Goal: Task Accomplishment & Management: Complete application form

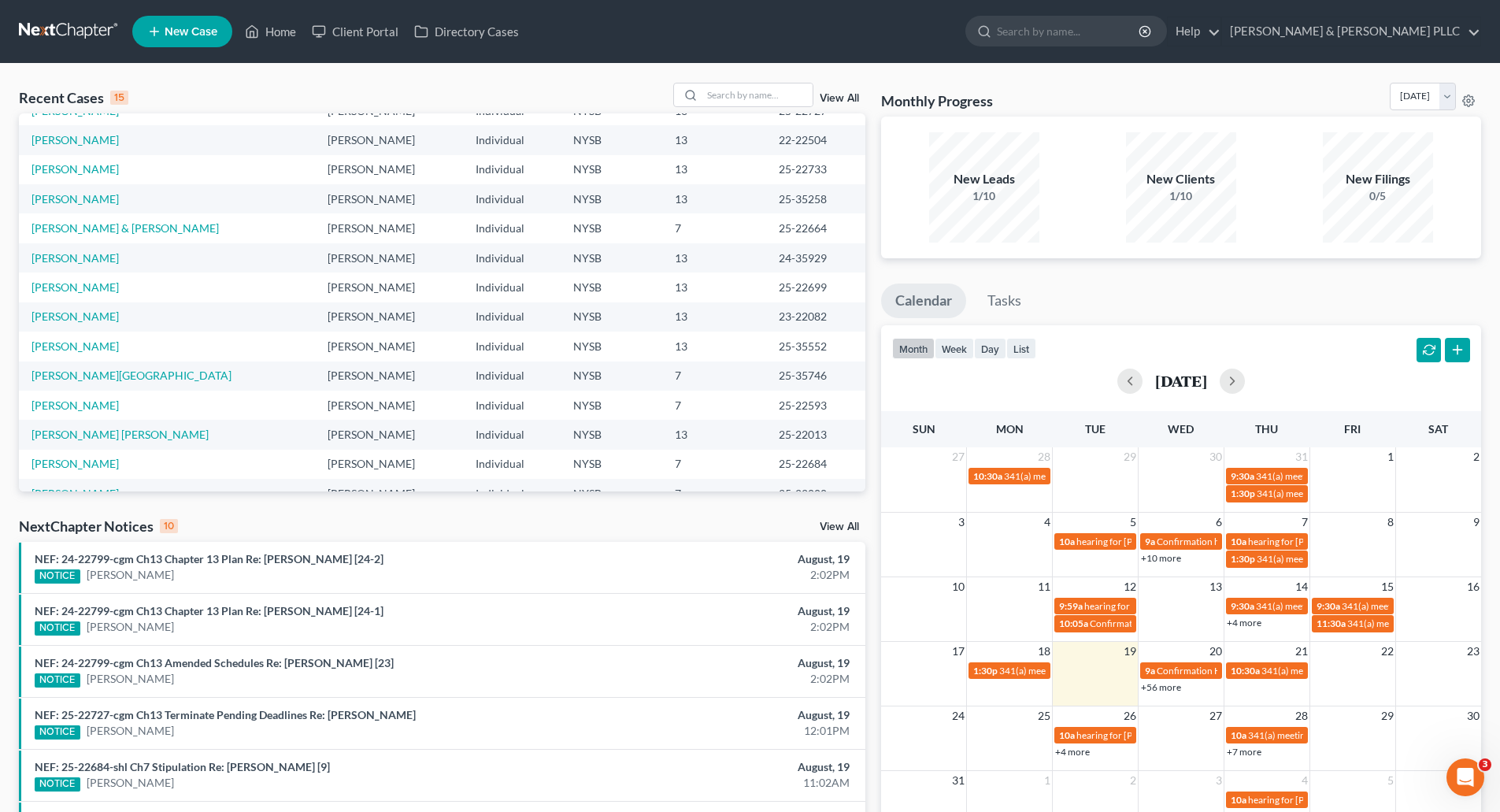
scroll to position [108, 0]
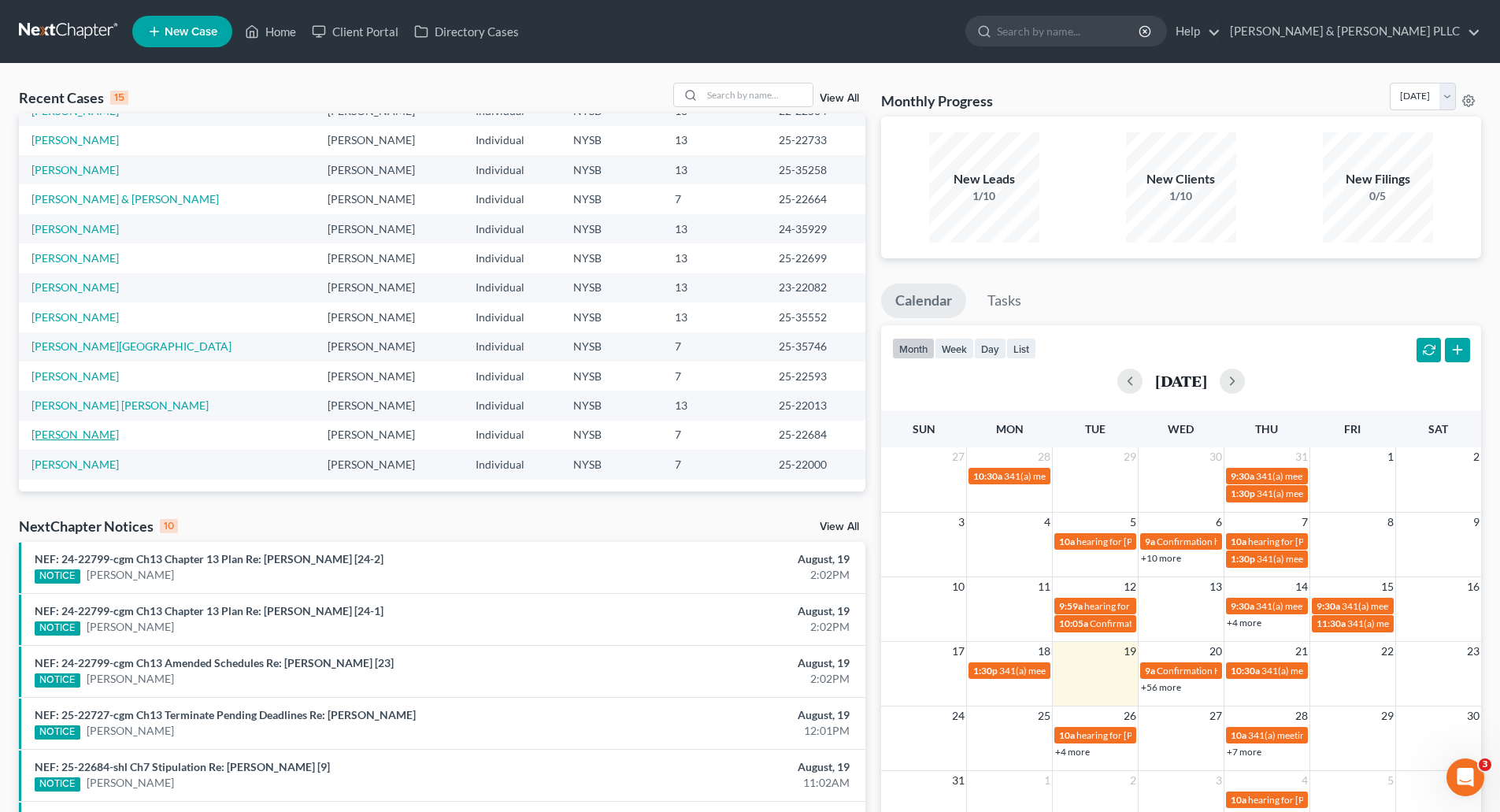
click at [72, 433] on link "[PERSON_NAME]" at bounding box center [75, 434] width 88 height 14
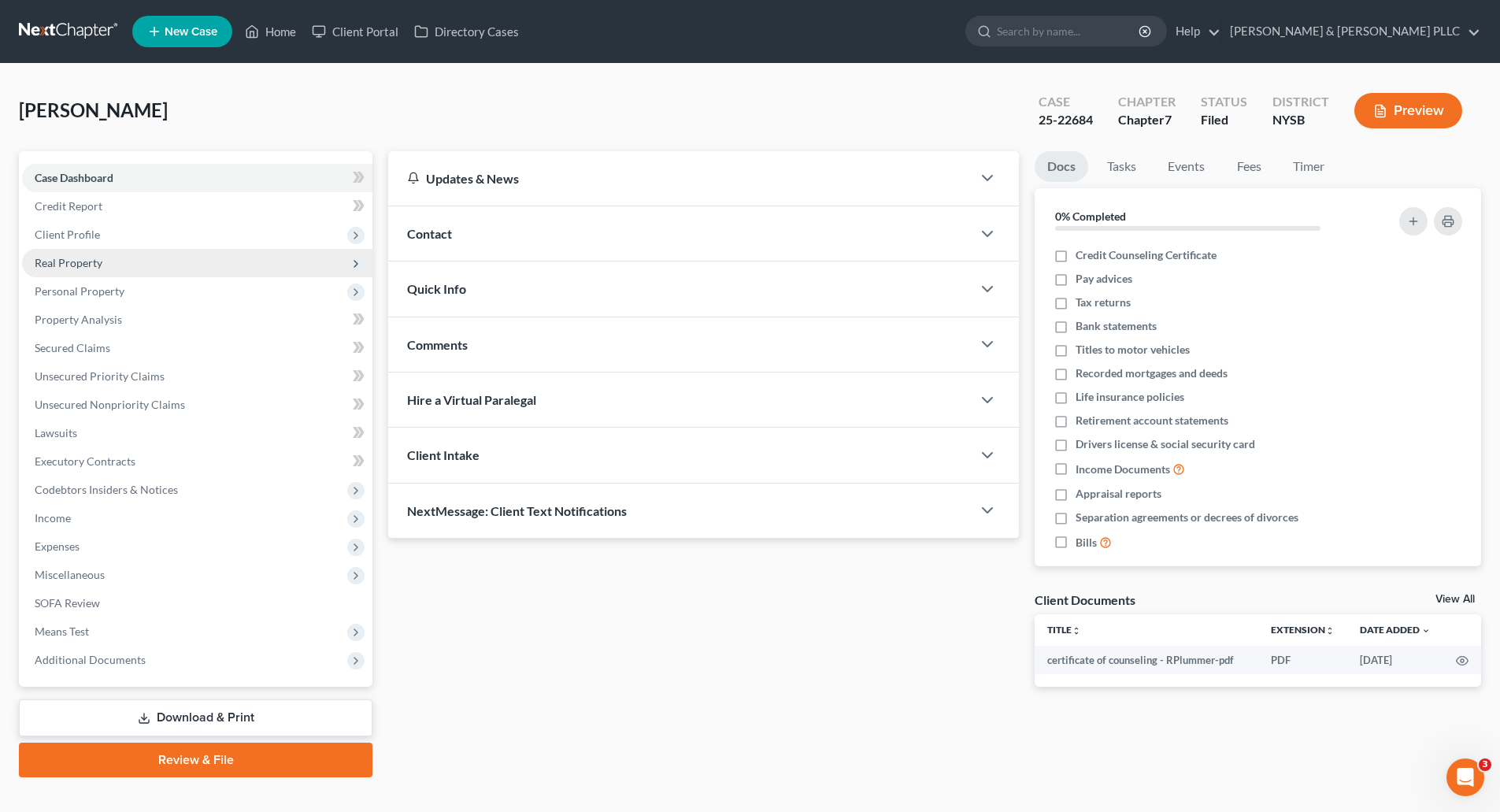
click at [88, 261] on span "Real Property" at bounding box center [68, 263] width 67 height 14
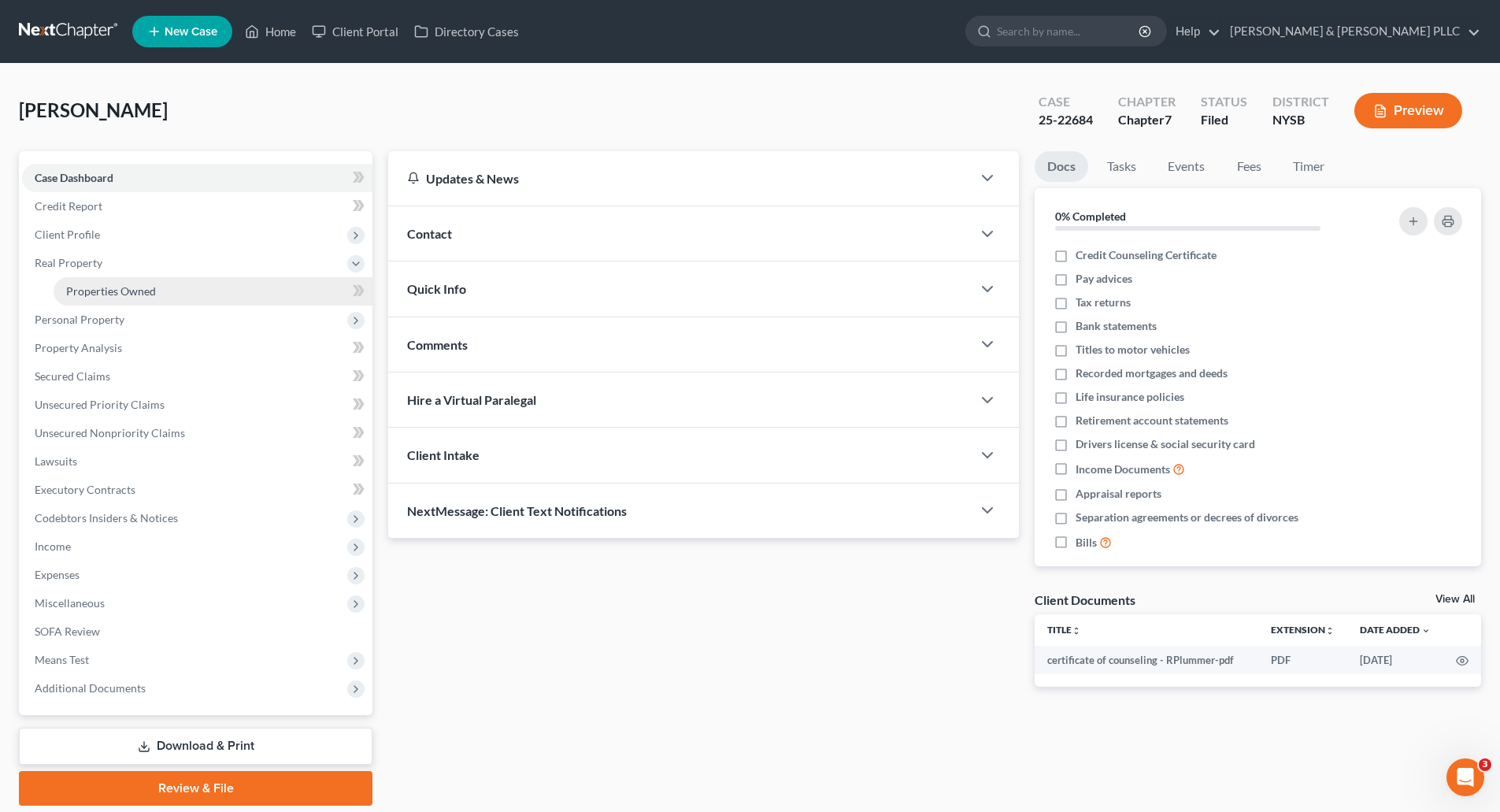
click at [101, 286] on span "Properties Owned" at bounding box center [111, 291] width 90 height 14
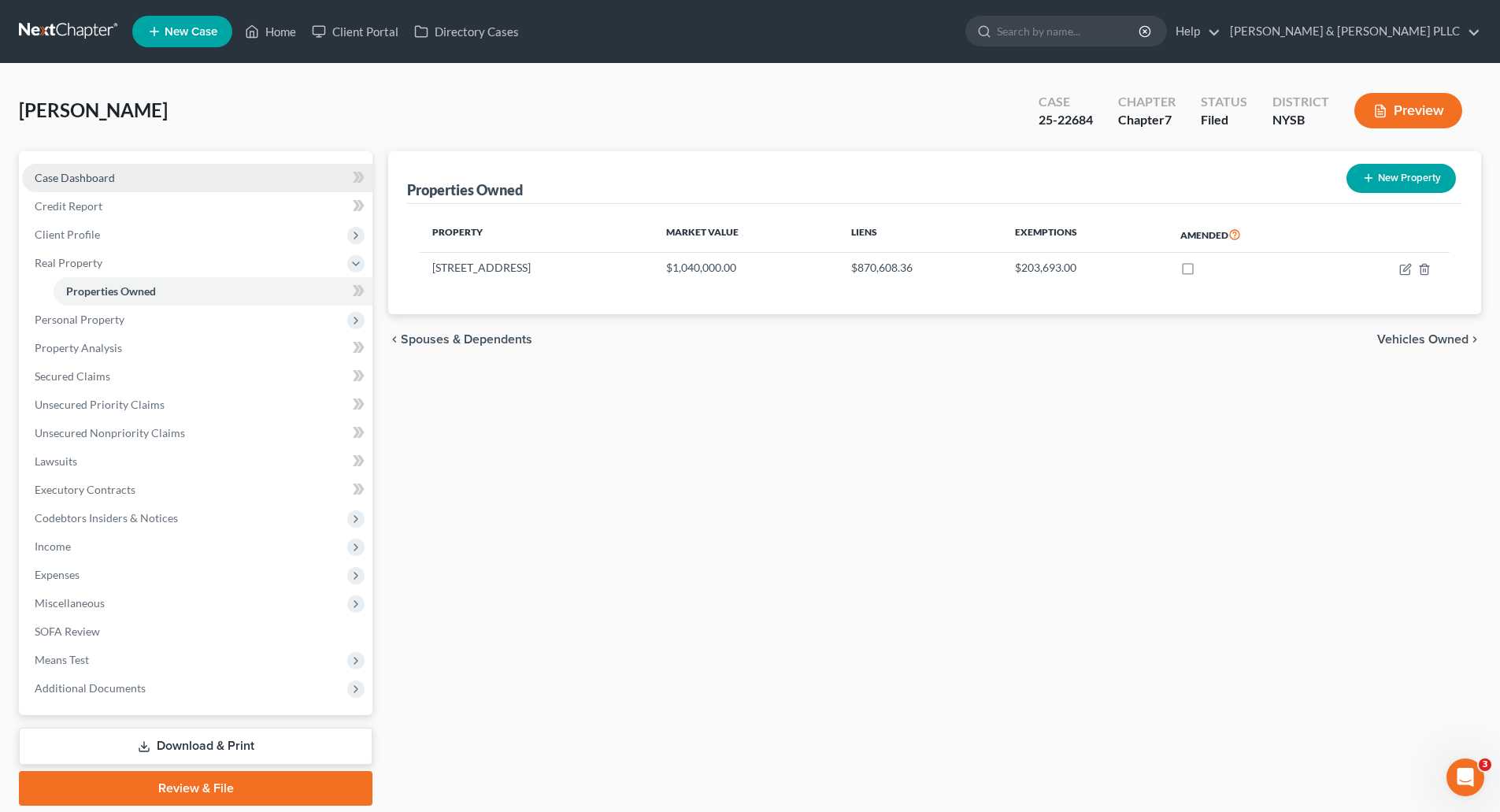
click at [84, 182] on span "Case Dashboard" at bounding box center [75, 177] width 80 height 14
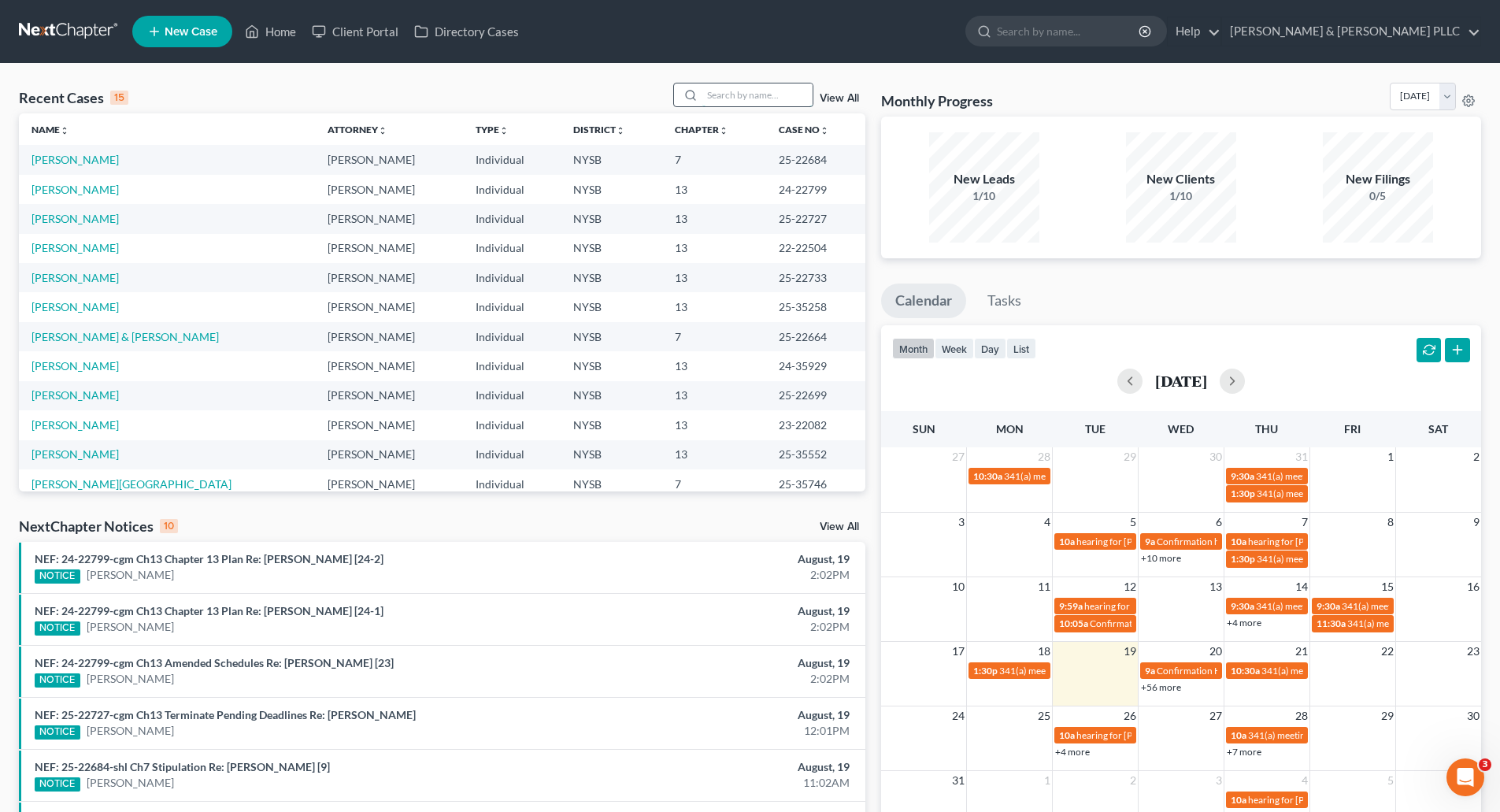
click at [721, 91] on input "search" at bounding box center [757, 95] width 110 height 22
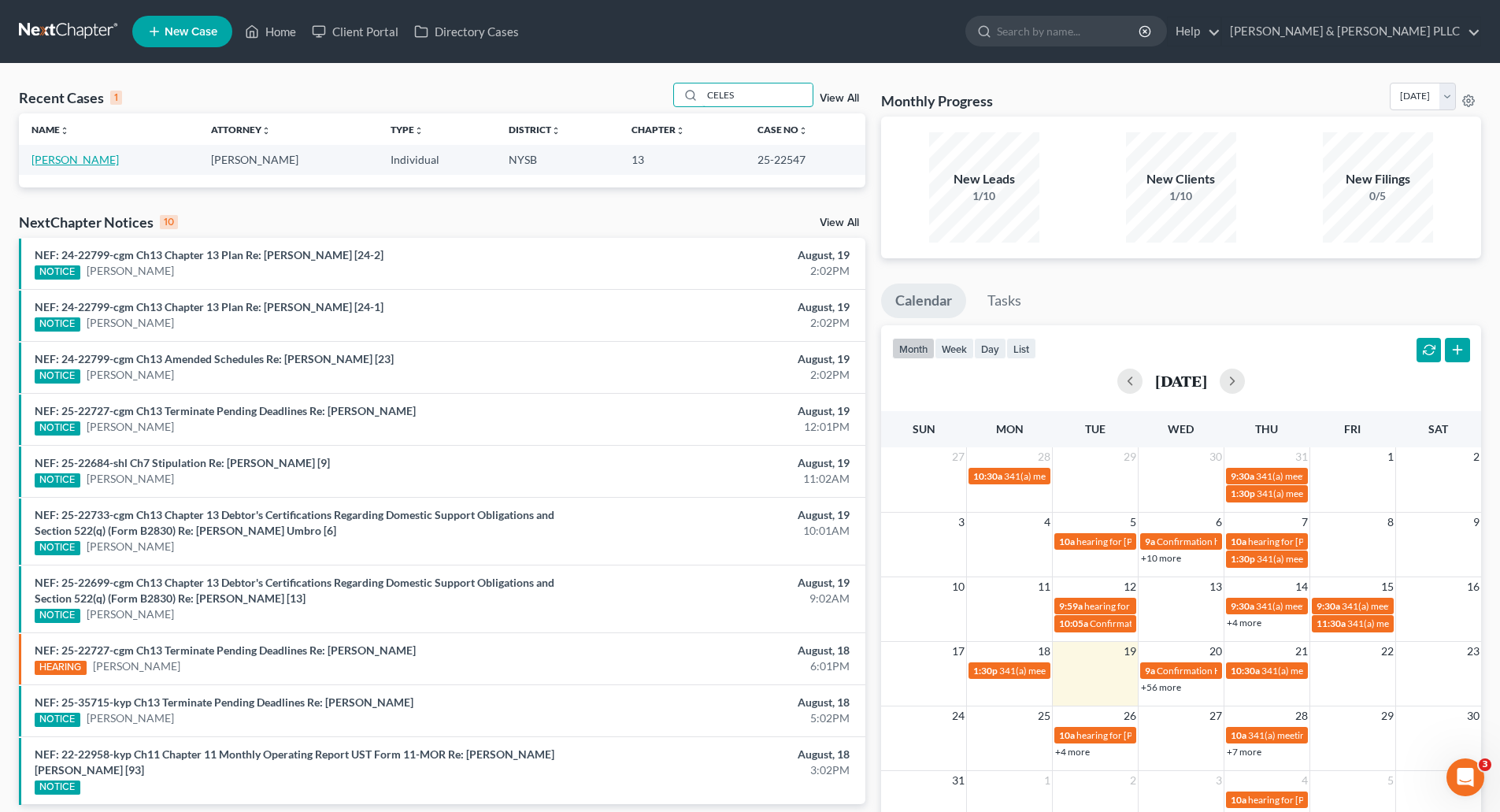
type input "CELES"
click at [96, 159] on link "[PERSON_NAME]" at bounding box center [75, 159] width 88 height 14
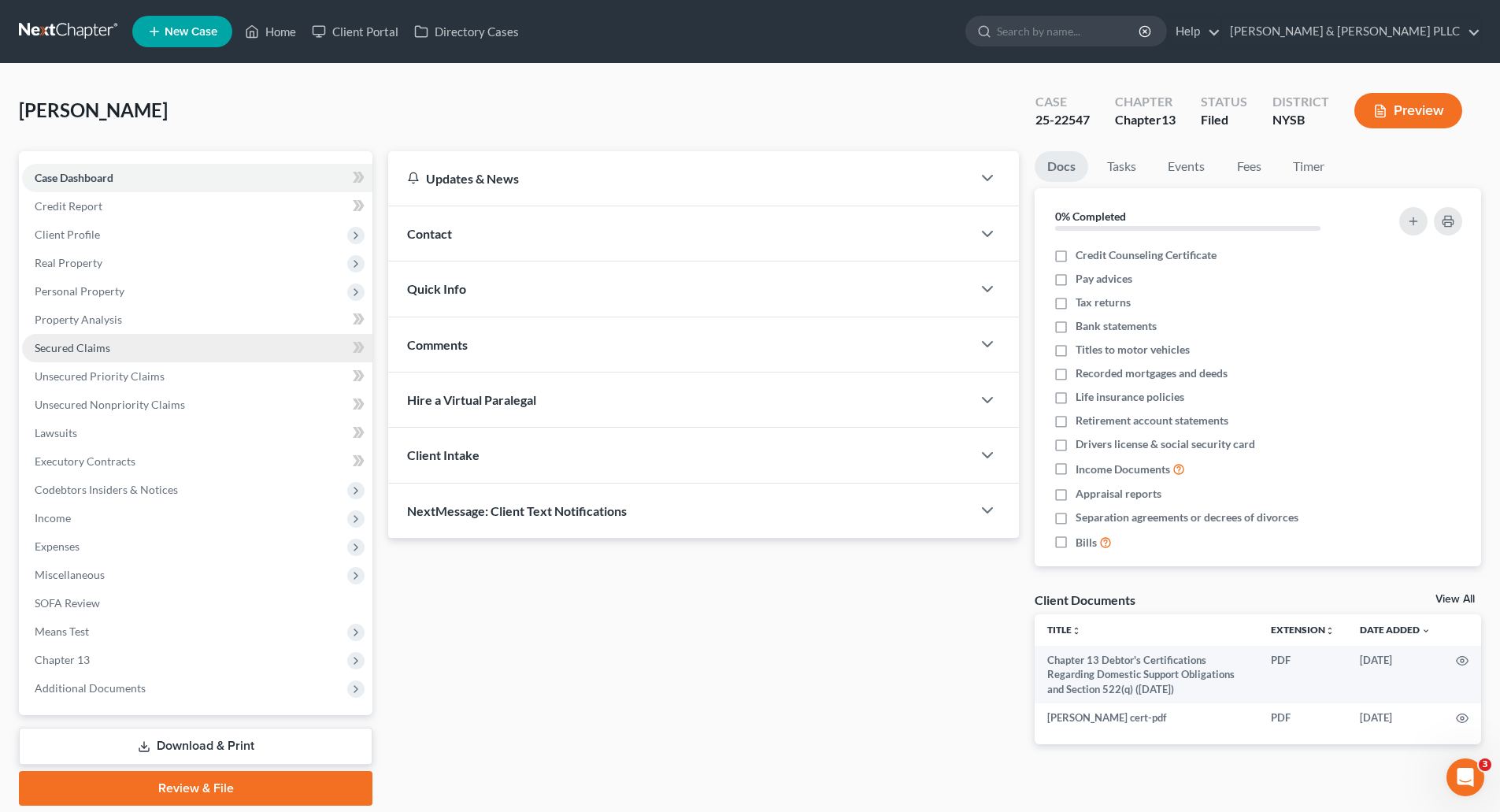
click at [93, 339] on link "Secured Claims" at bounding box center [197, 348] width 350 height 28
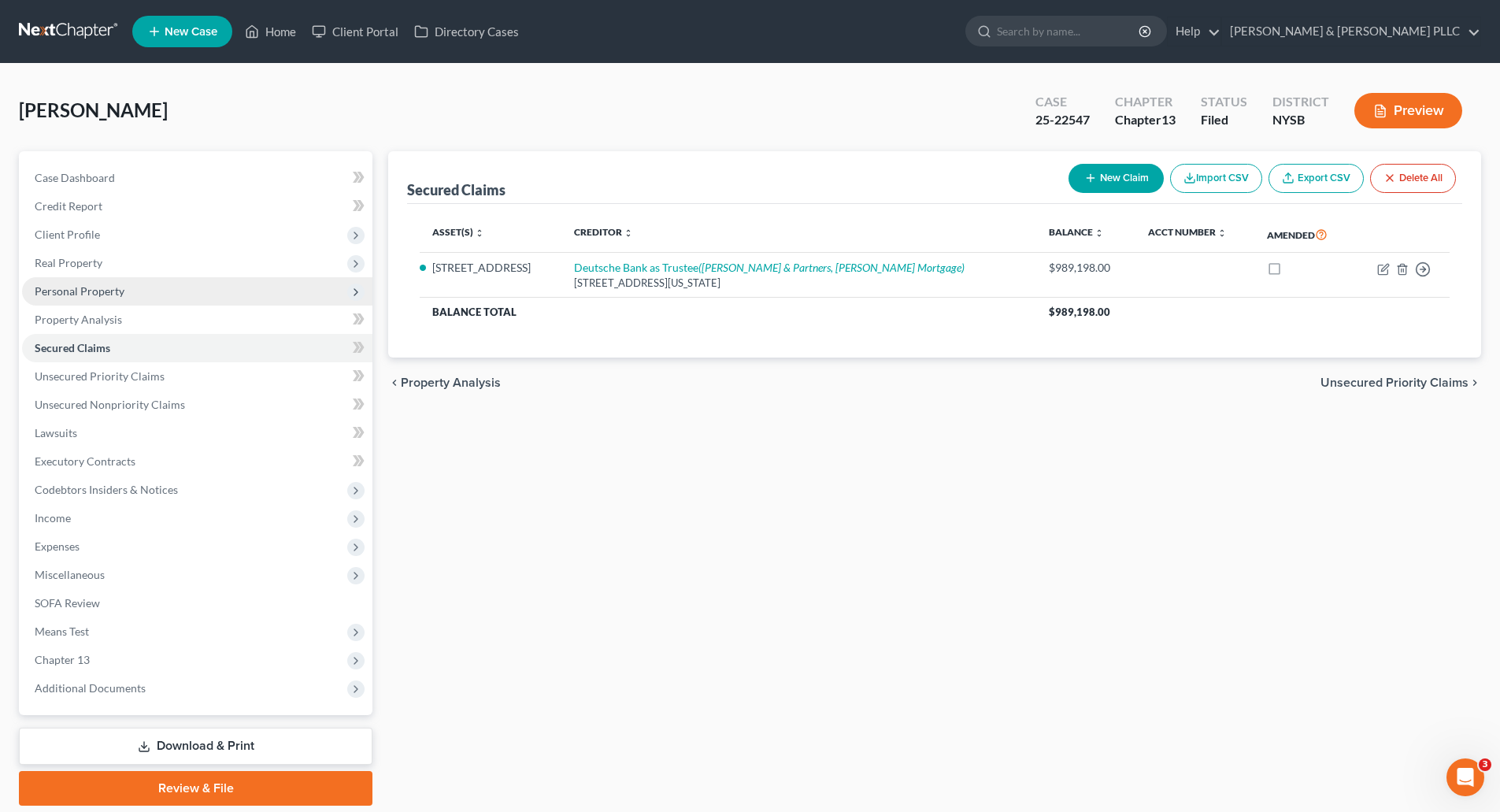
click at [100, 292] on span "Personal Property" at bounding box center [80, 291] width 90 height 14
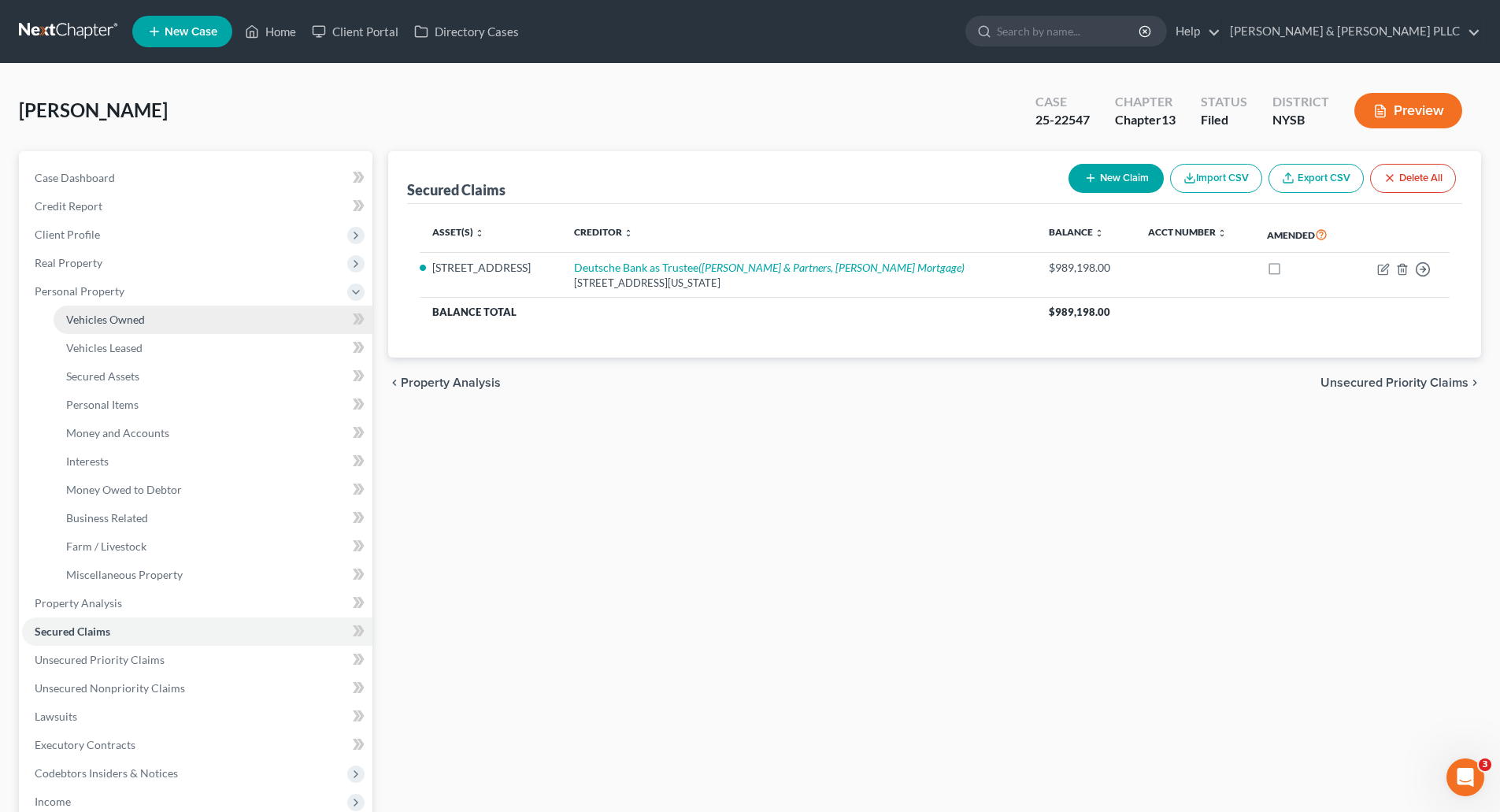
click at [116, 323] on span "Vehicles Owned" at bounding box center [105, 319] width 79 height 14
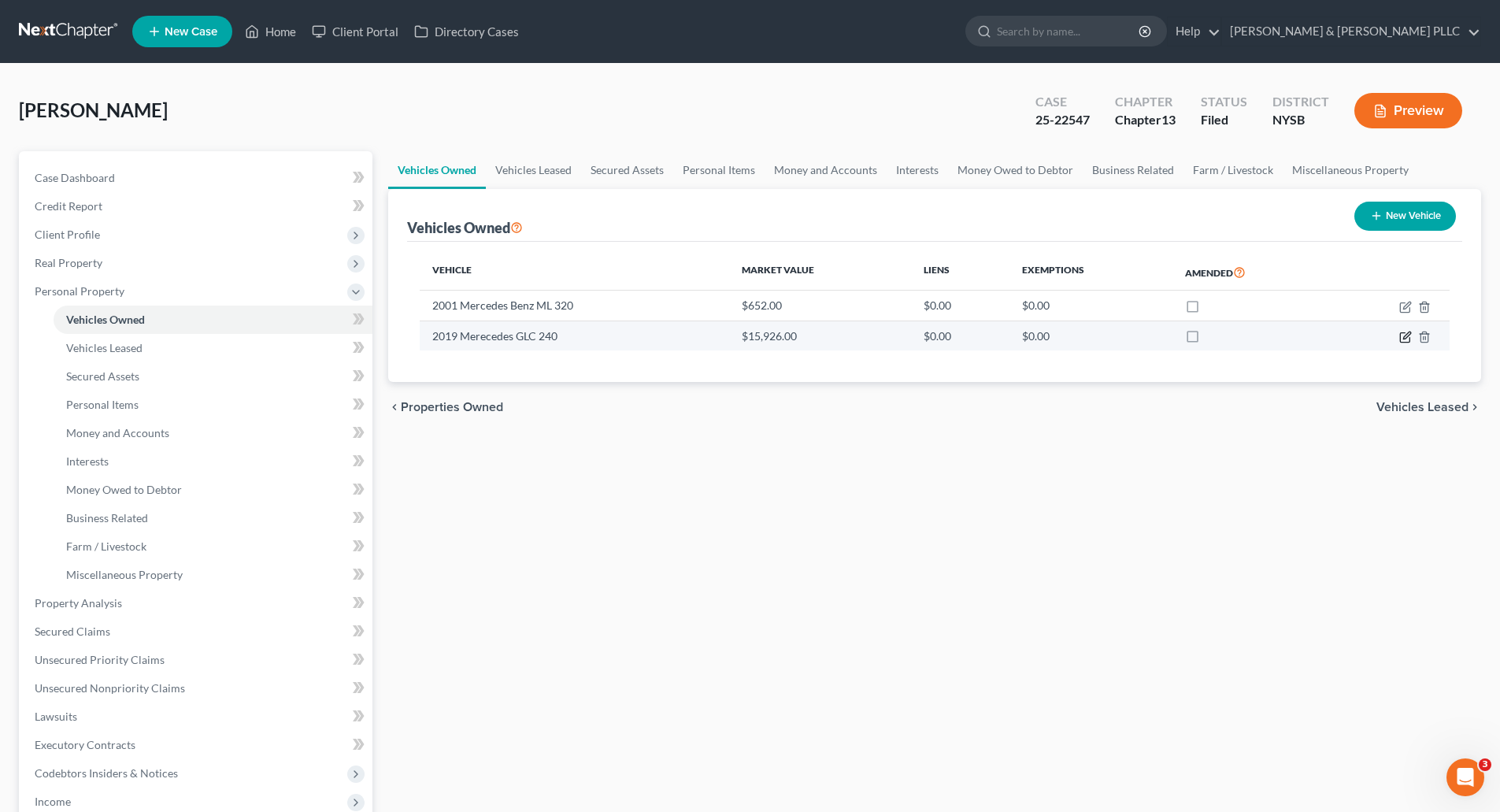
click at [1405, 334] on icon "button" at bounding box center [1406, 337] width 13 height 13
select select "0"
select select "7"
select select "2"
select select "0"
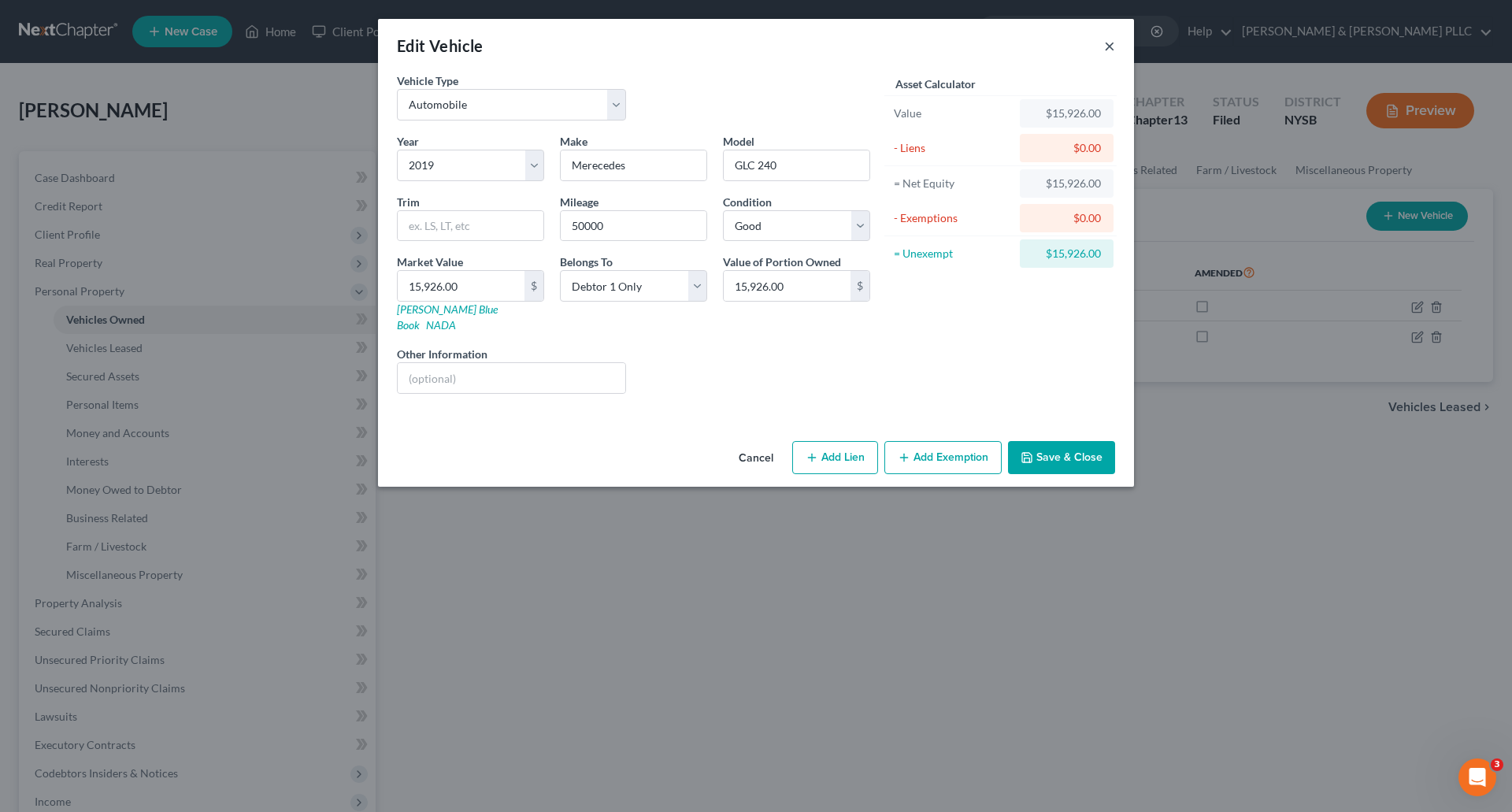
click at [1111, 44] on button "×" at bounding box center [1109, 46] width 11 height 19
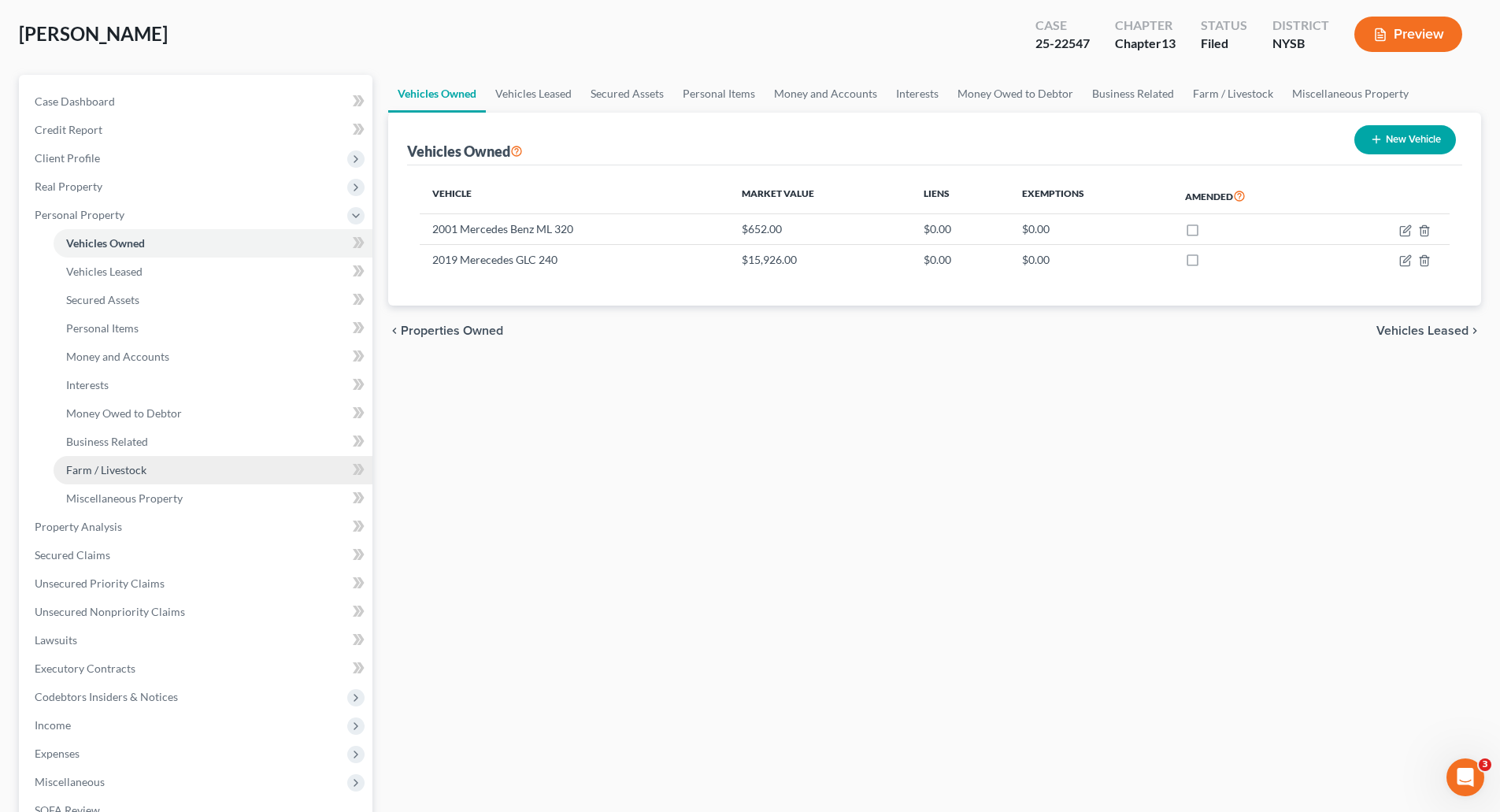
scroll to position [79, 0]
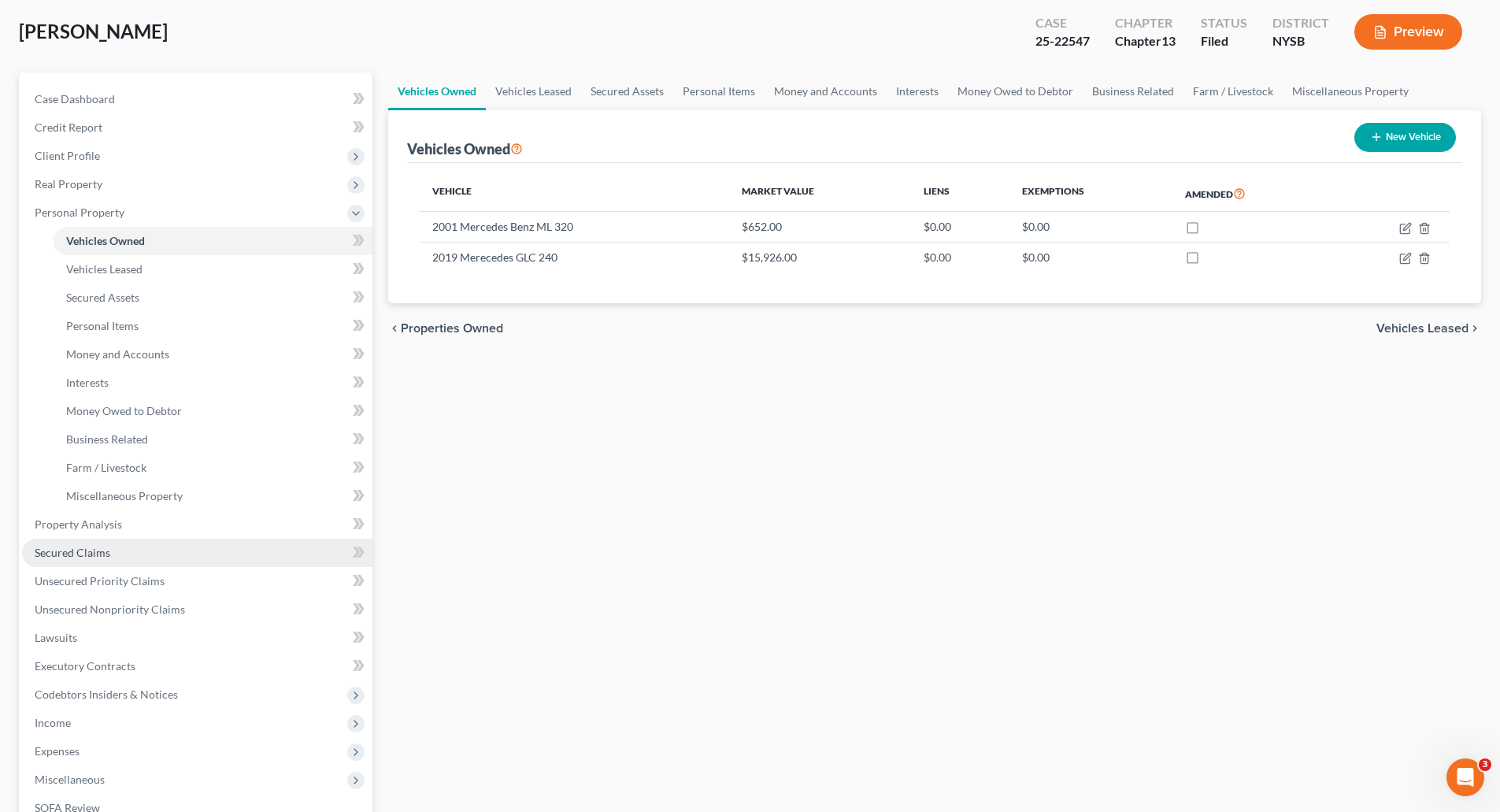
click at [96, 560] on link "Secured Claims" at bounding box center [197, 552] width 350 height 28
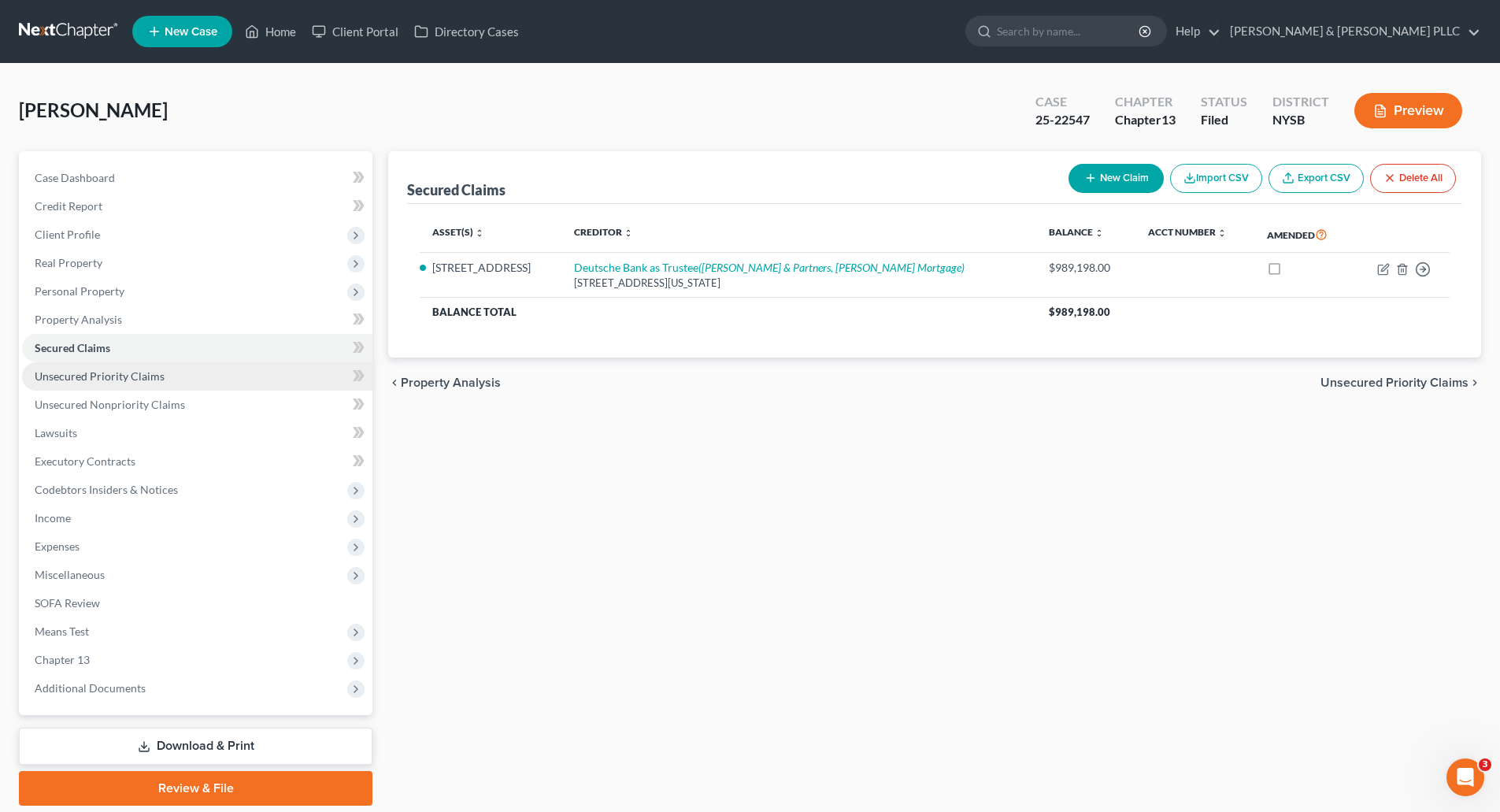
click at [130, 374] on span "Unsecured Priority Claims" at bounding box center [100, 376] width 130 height 14
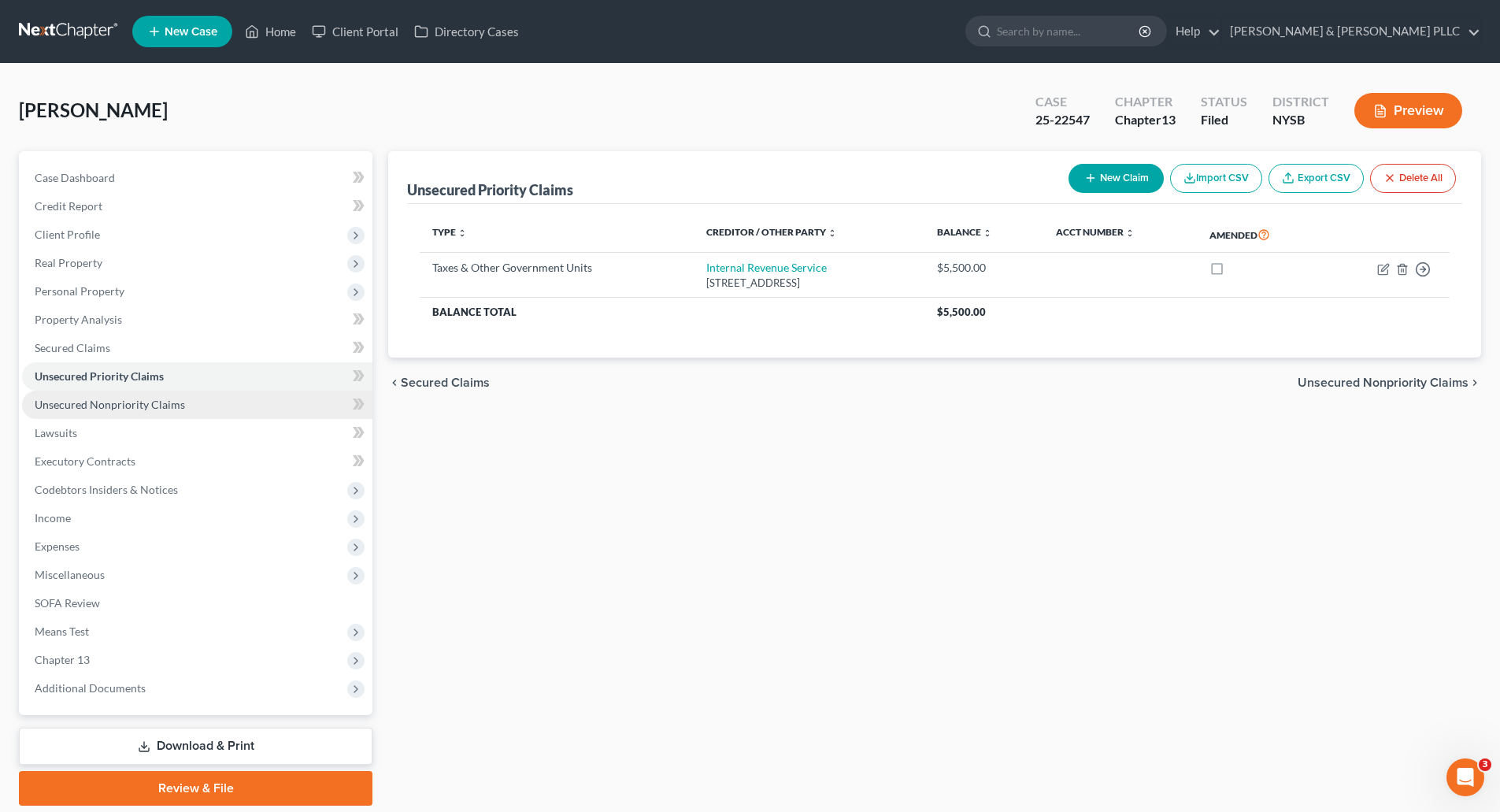
click at [129, 402] on span "Unsecured Nonpriority Claims" at bounding box center [109, 404] width 150 height 14
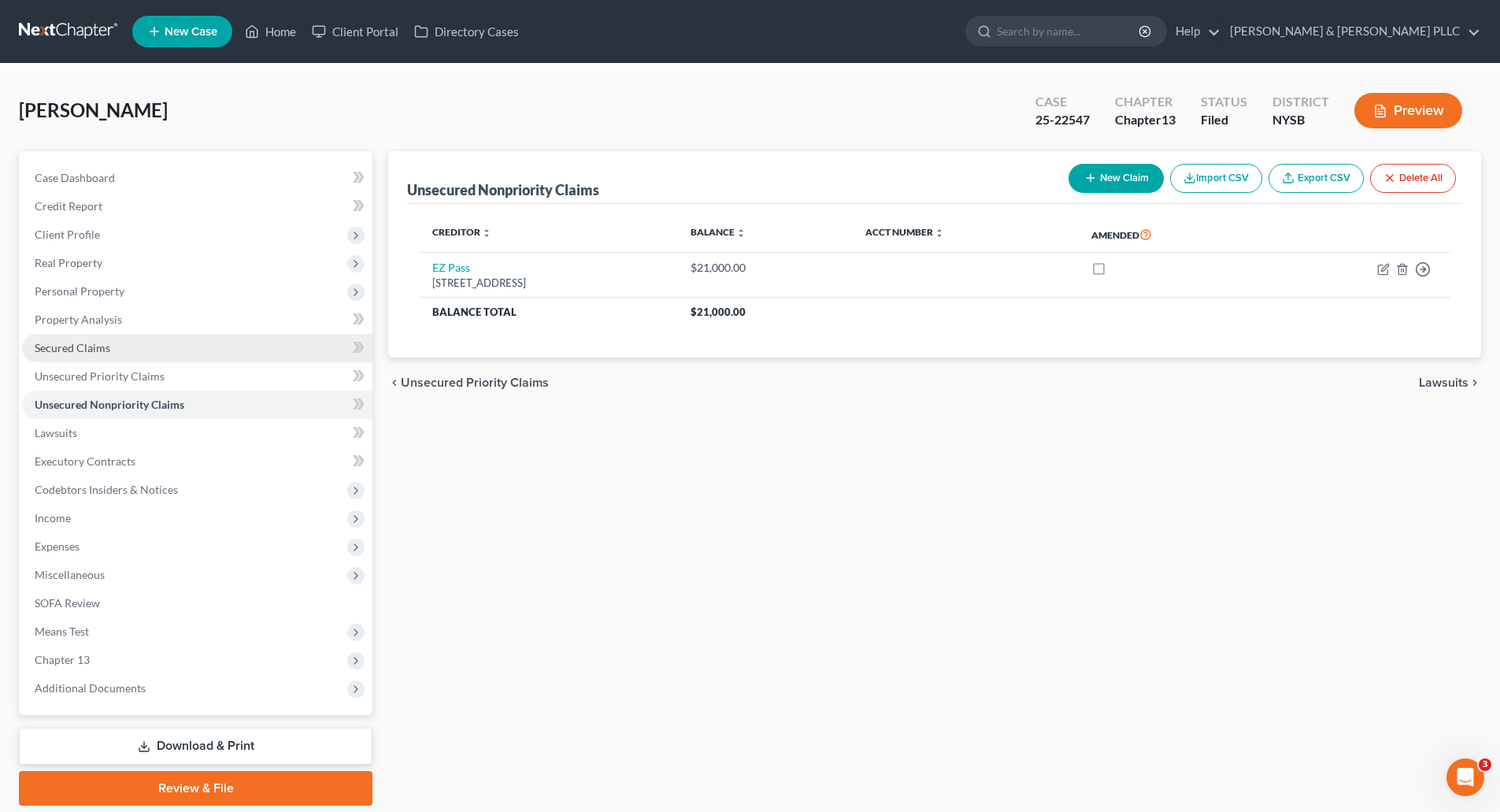
click at [77, 345] on span "Secured Claims" at bounding box center [72, 347] width 76 height 14
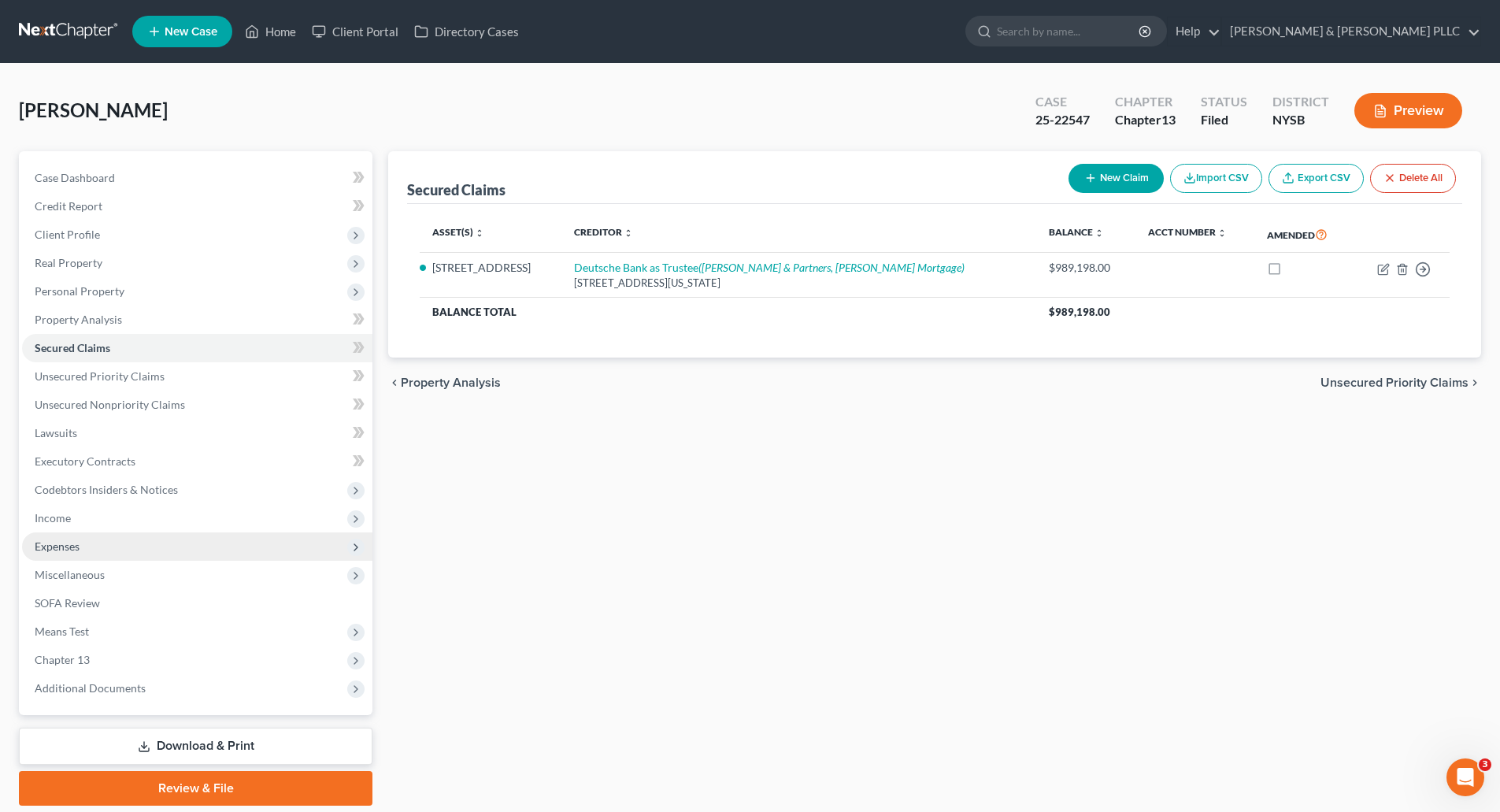
click at [59, 539] on span "Expenses" at bounding box center [57, 545] width 45 height 14
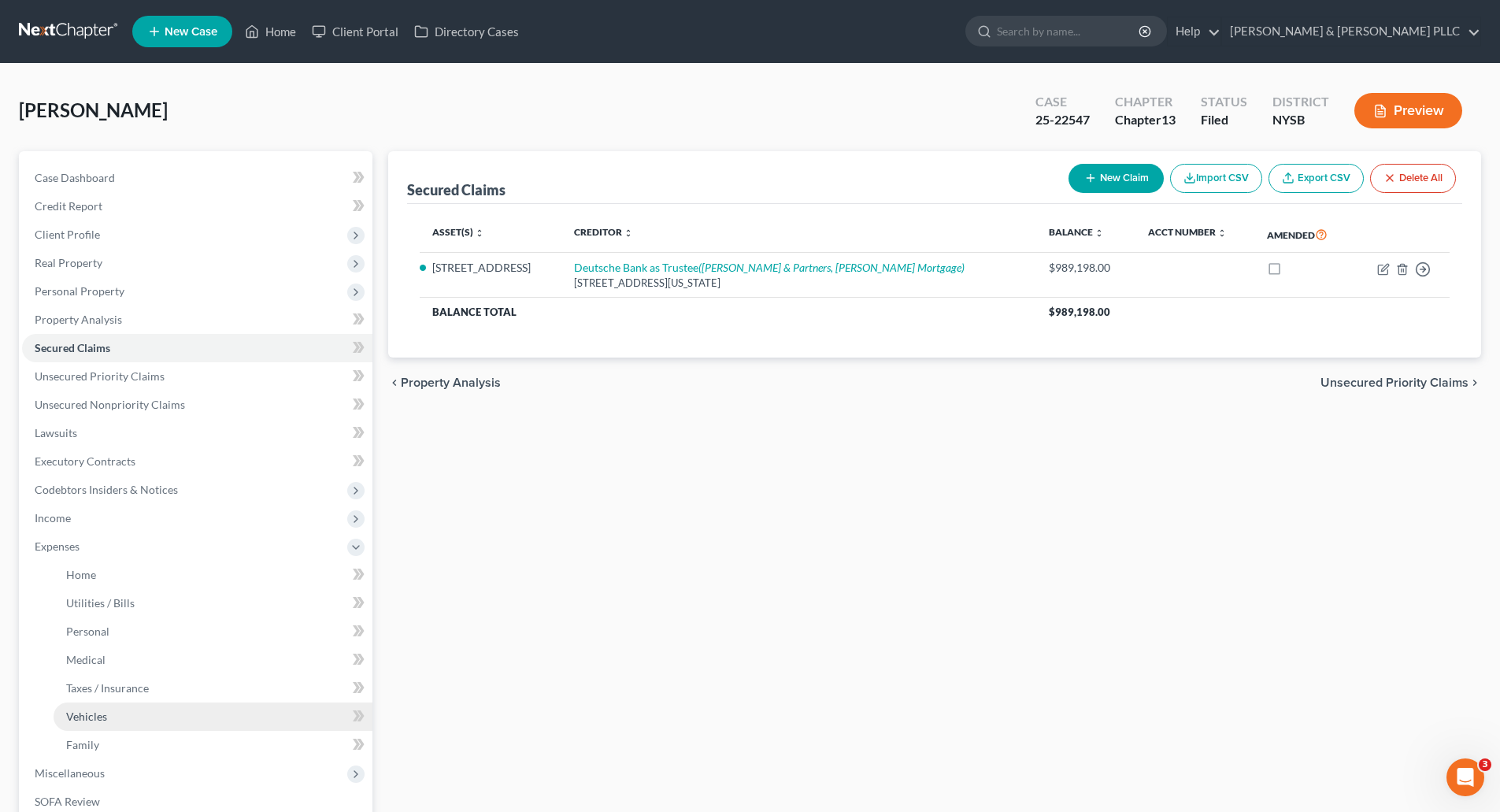
click at [82, 714] on span "Vehicles" at bounding box center [86, 716] width 41 height 14
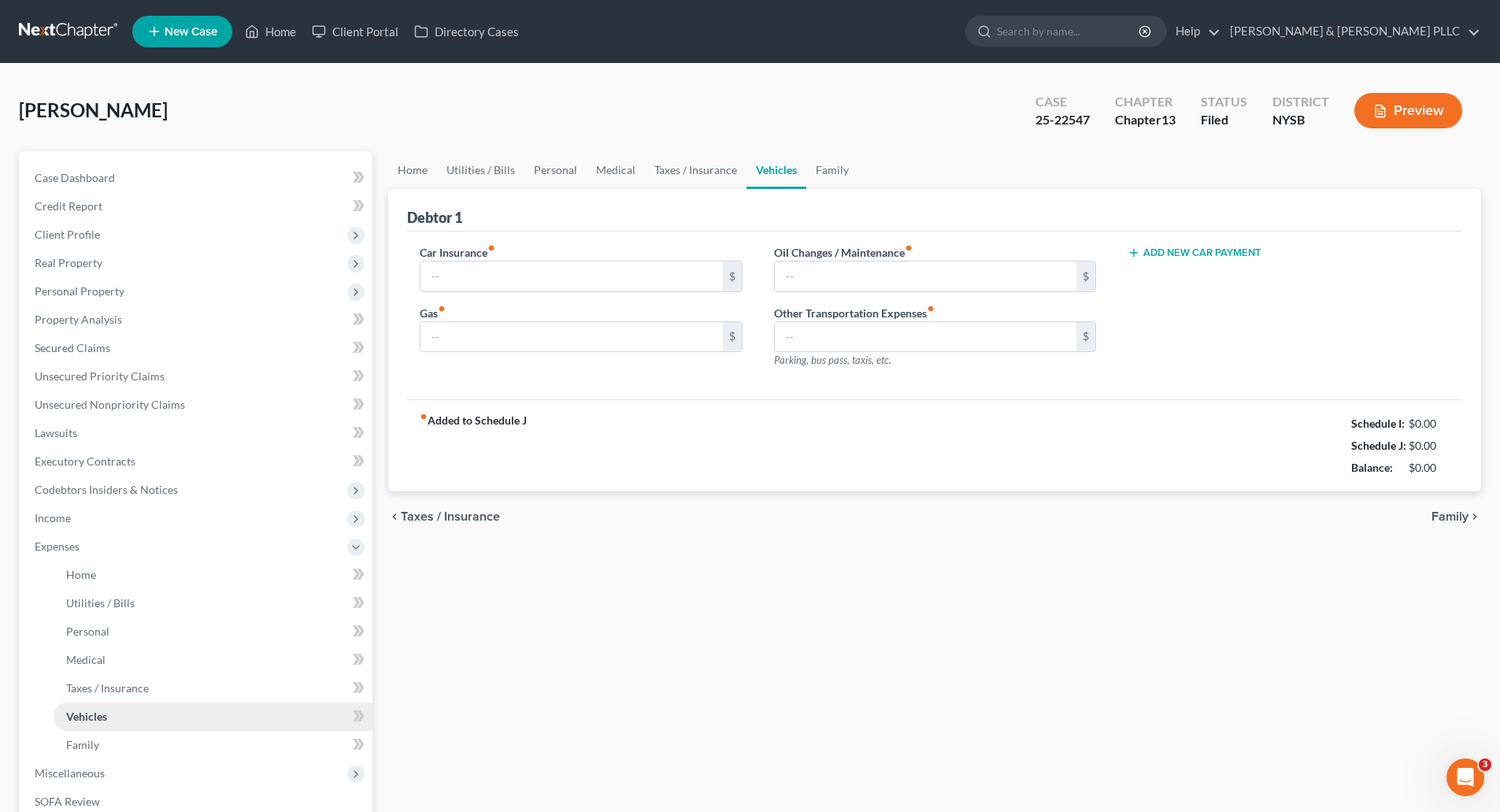
type input "900.00"
type input "200.00"
type input "100.00"
type input "50.00"
